Goal: Complete application form

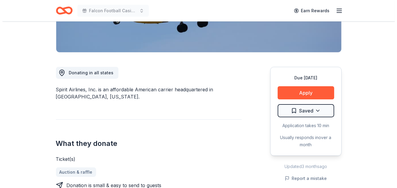
scroll to position [153, 0]
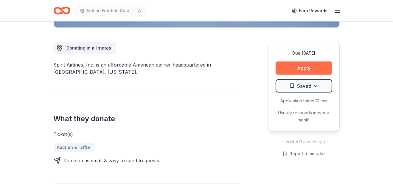
click at [300, 66] on button "Apply" at bounding box center [304, 67] width 57 height 13
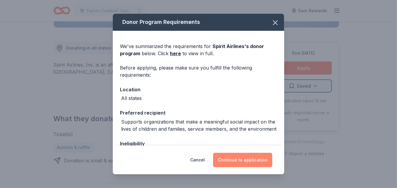
click at [237, 161] on button "Continue to application" at bounding box center [242, 160] width 59 height 14
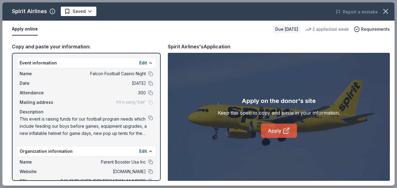
click at [280, 127] on link "Apply" at bounding box center [279, 130] width 36 height 14
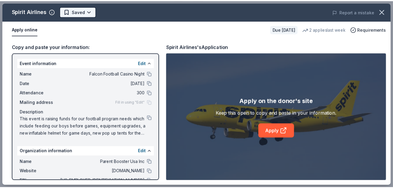
scroll to position [0, 0]
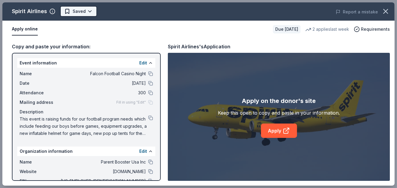
click at [83, 13] on body "Falcon Football Casino Night Earn Rewards Due [DATE] Share Spirit Airlines New …" at bounding box center [196, 94] width 393 height 188
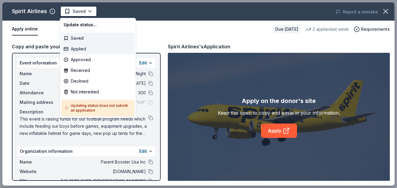
click at [81, 51] on div "Applied" at bounding box center [97, 49] width 73 height 11
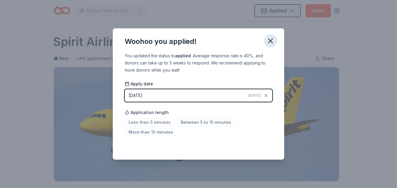
click at [268, 40] on icon "button" at bounding box center [271, 41] width 8 height 8
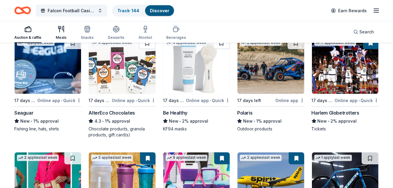
scroll to position [3020, 0]
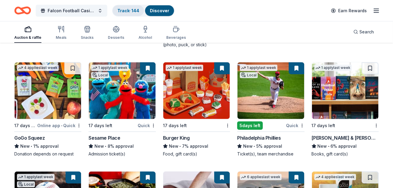
click at [131, 8] on link "Track · 144" at bounding box center [128, 10] width 22 height 5
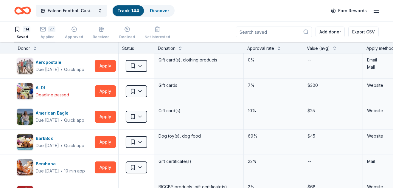
drag, startPoint x: 46, startPoint y: 26, endPoint x: 45, endPoint y: 30, distance: 4.2
click at [46, 26] on icon "button" at bounding box center [43, 29] width 6 height 6
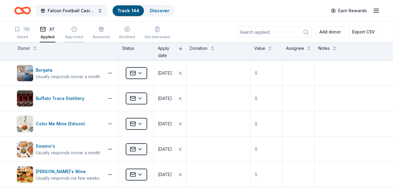
click at [80, 34] on div "Approved" at bounding box center [74, 32] width 18 height 13
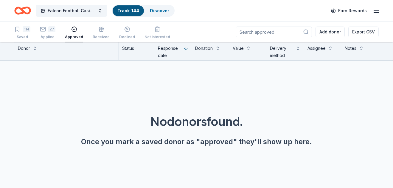
click at [24, 36] on div "Saved" at bounding box center [22, 37] width 16 height 5
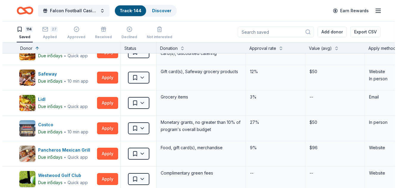
scroll to position [88, 0]
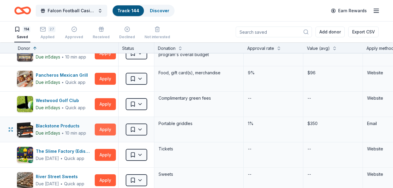
click at [104, 130] on button "Apply" at bounding box center [105, 129] width 21 height 12
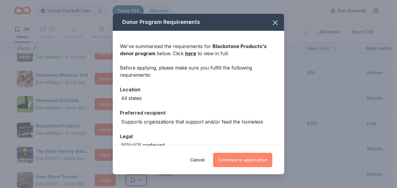
click at [249, 160] on button "Continue to application" at bounding box center [242, 160] width 59 height 14
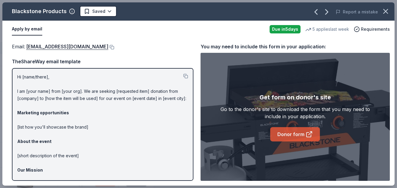
click at [291, 132] on link "Donor form" at bounding box center [296, 134] width 50 height 14
click at [288, 132] on link "Donor form" at bounding box center [296, 134] width 50 height 14
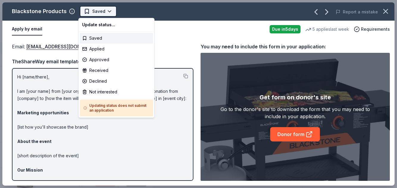
click at [93, 13] on html "Falcon Football Casino Night Track · 144 Discover Earn Rewards 114 Saved 27 App…" at bounding box center [198, 94] width 397 height 188
click at [96, 48] on div "Applied" at bounding box center [116, 49] width 73 height 11
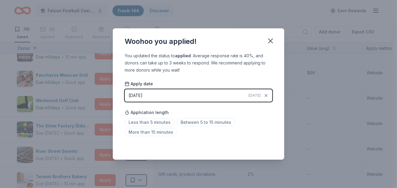
click at [257, 143] on div "Saved" at bounding box center [199, 146] width 148 height 7
click at [268, 37] on icon "button" at bounding box center [271, 41] width 8 height 8
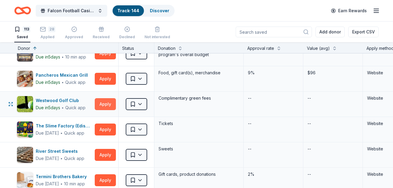
click at [104, 108] on button "Apply" at bounding box center [105, 104] width 21 height 12
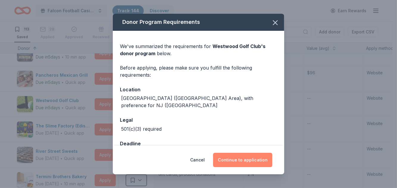
click at [244, 159] on button "Continue to application" at bounding box center [242, 160] width 59 height 14
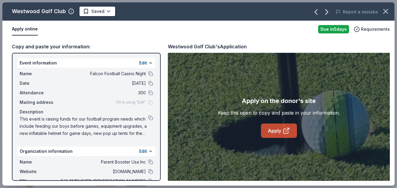
click at [277, 129] on link "Apply" at bounding box center [279, 130] width 36 height 14
click at [103, 11] on html "Falcon Football Casino Night Track · 144 Discover Earn Rewards 113 Saved 28 App…" at bounding box center [198, 94] width 397 height 188
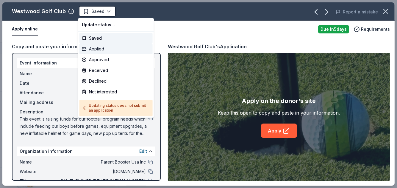
click at [103, 47] on div "Applied" at bounding box center [116, 49] width 73 height 11
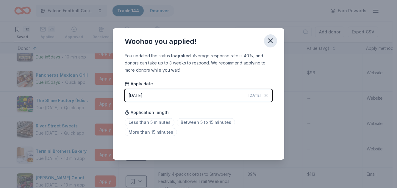
click at [273, 39] on icon "button" at bounding box center [271, 41] width 8 height 8
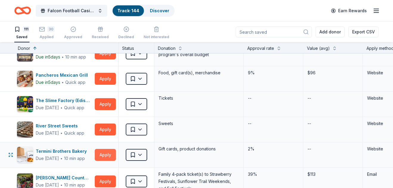
click at [104, 153] on button "Apply" at bounding box center [105, 155] width 21 height 12
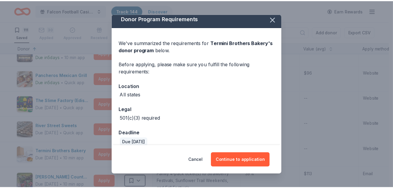
scroll to position [11, 0]
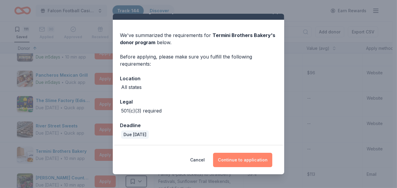
click at [231, 159] on button "Continue to application" at bounding box center [242, 160] width 59 height 14
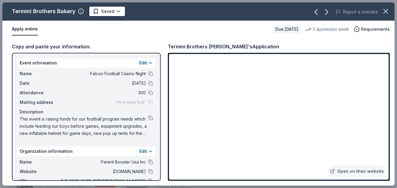
click at [113, 9] on html "Falcon Football Casino Night Track · 144 Discover Earn Rewards 111 Saved 30 App…" at bounding box center [198, 94] width 397 height 188
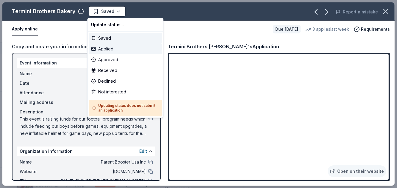
click at [107, 47] on div "Applied" at bounding box center [125, 49] width 73 height 11
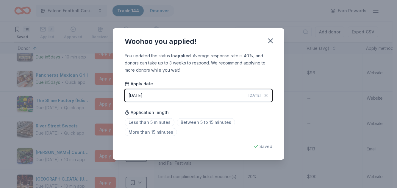
click at [270, 38] on icon "button" at bounding box center [271, 41] width 8 height 8
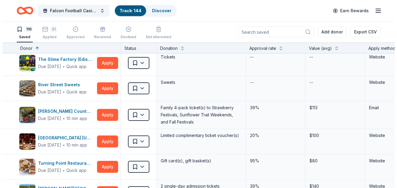
scroll to position [135, 0]
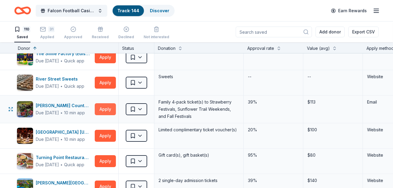
click at [103, 105] on button "Apply" at bounding box center [105, 109] width 21 height 12
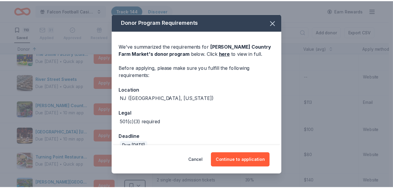
scroll to position [11, 0]
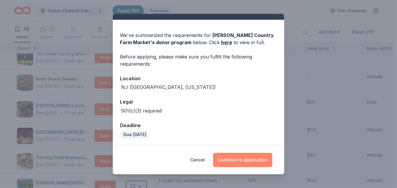
click at [240, 157] on button "Continue to application" at bounding box center [242, 160] width 59 height 14
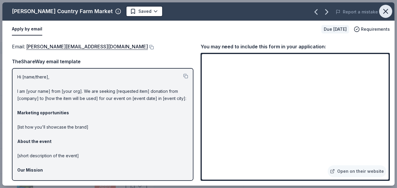
drag, startPoint x: 388, startPoint y: 13, endPoint x: 377, endPoint y: 15, distance: 11.1
click at [388, 13] on icon "button" at bounding box center [386, 11] width 4 height 4
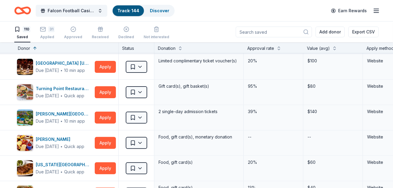
scroll to position [237, 0]
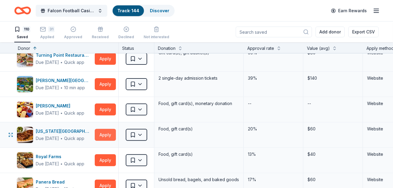
click at [108, 131] on button "Apply" at bounding box center [105, 135] width 21 height 12
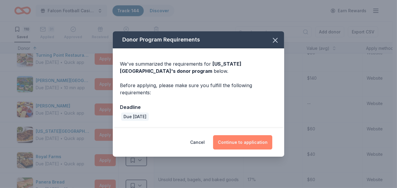
click at [239, 141] on button "Continue to application" at bounding box center [242, 142] width 59 height 14
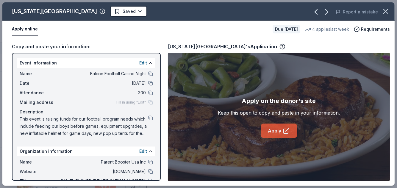
click at [274, 130] on link "Apply" at bounding box center [279, 130] width 36 height 14
click at [94, 12] on html "Falcon Football Casino Night Track · 144 Discover Earn Rewards 110 Saved 31 App…" at bounding box center [198, 94] width 397 height 188
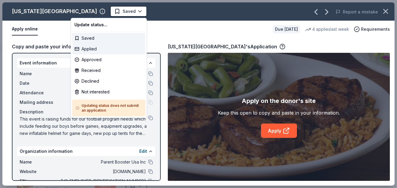
click at [92, 49] on div "Applied" at bounding box center [108, 49] width 73 height 11
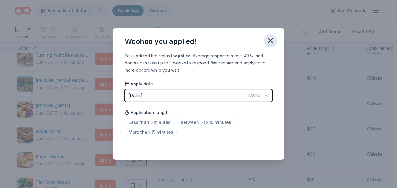
click at [271, 40] on icon "button" at bounding box center [271, 41] width 8 height 8
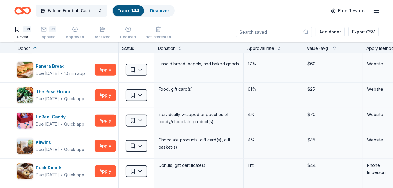
scroll to position [400, 0]
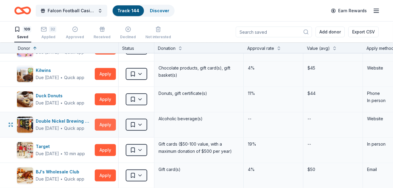
click at [101, 125] on button "Apply" at bounding box center [105, 125] width 21 height 12
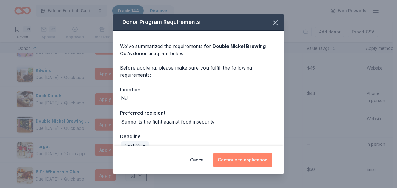
click at [226, 160] on button "Continue to application" at bounding box center [242, 160] width 59 height 14
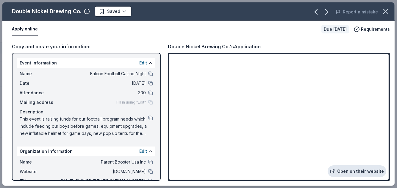
click at [352, 168] on link "Open on their website" at bounding box center [357, 171] width 59 height 12
click at [113, 10] on html "Falcon Football Casino Night Track · 144 Discover Earn Rewards 109 Saved 32 App…" at bounding box center [198, 94] width 397 height 188
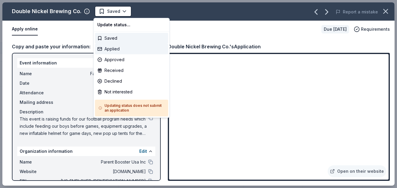
click at [116, 50] on div "Applied" at bounding box center [131, 49] width 73 height 11
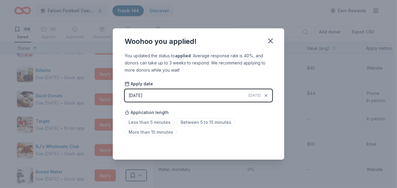
drag, startPoint x: 271, startPoint y: 44, endPoint x: 244, endPoint y: 30, distance: 30.9
click at [271, 44] on icon "button" at bounding box center [271, 41] width 8 height 8
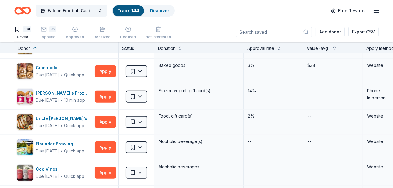
scroll to position [325, 0]
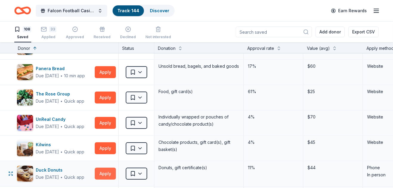
click at [101, 172] on button "Apply" at bounding box center [105, 173] width 21 height 12
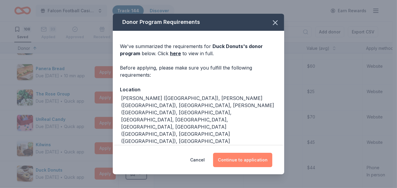
click at [249, 163] on button "Continue to application" at bounding box center [242, 160] width 59 height 14
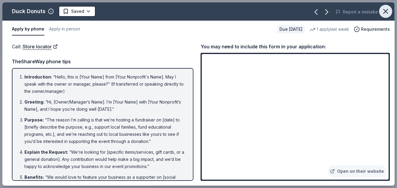
click at [386, 12] on icon "button" at bounding box center [386, 11] width 4 height 4
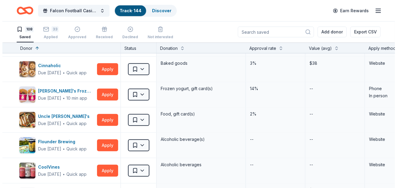
scroll to position [688, 0]
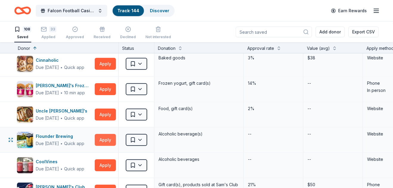
click at [103, 137] on button "Apply" at bounding box center [105, 140] width 21 height 12
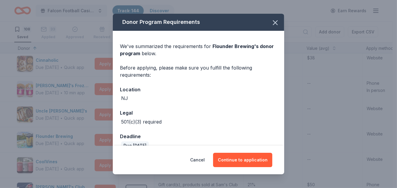
scroll to position [11, 0]
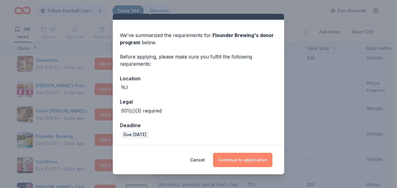
click at [246, 159] on button "Continue to application" at bounding box center [242, 160] width 59 height 14
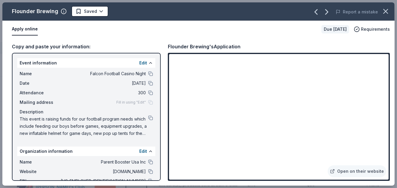
click at [29, 26] on button "Apply online" at bounding box center [25, 29] width 26 height 13
